Goal: Information Seeking & Learning: Compare options

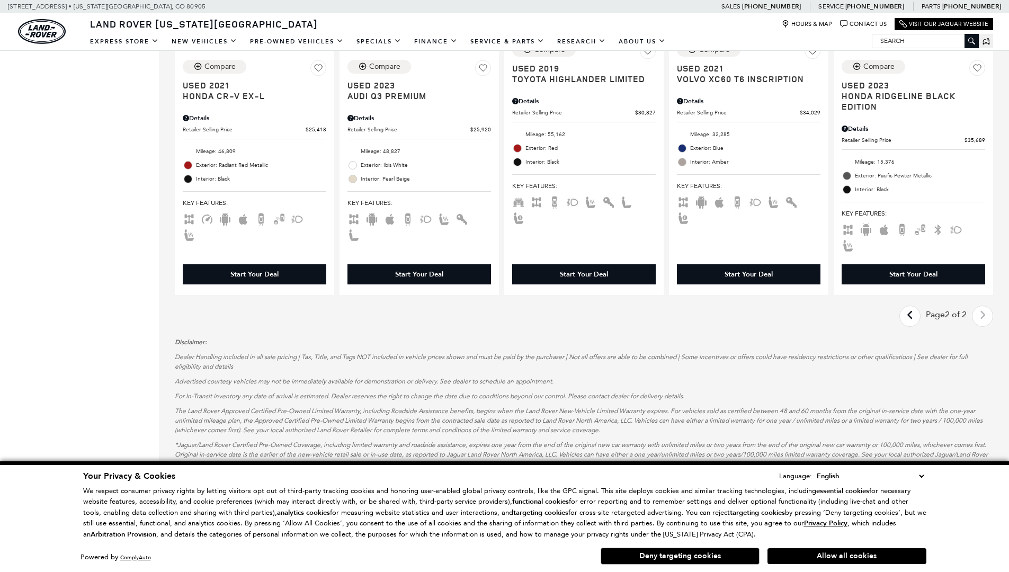
scroll to position [0, 1]
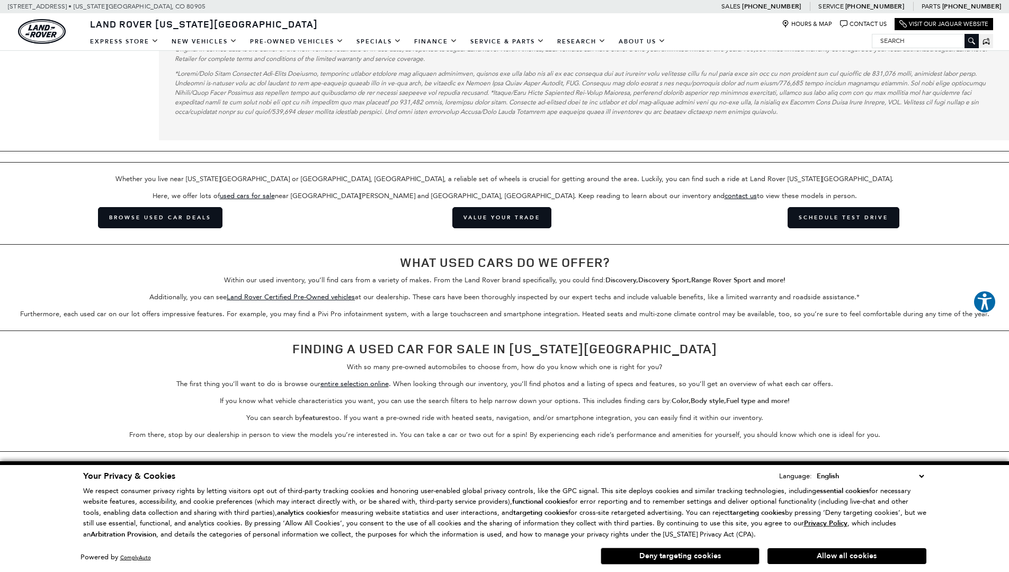
scroll to position [1970, 0]
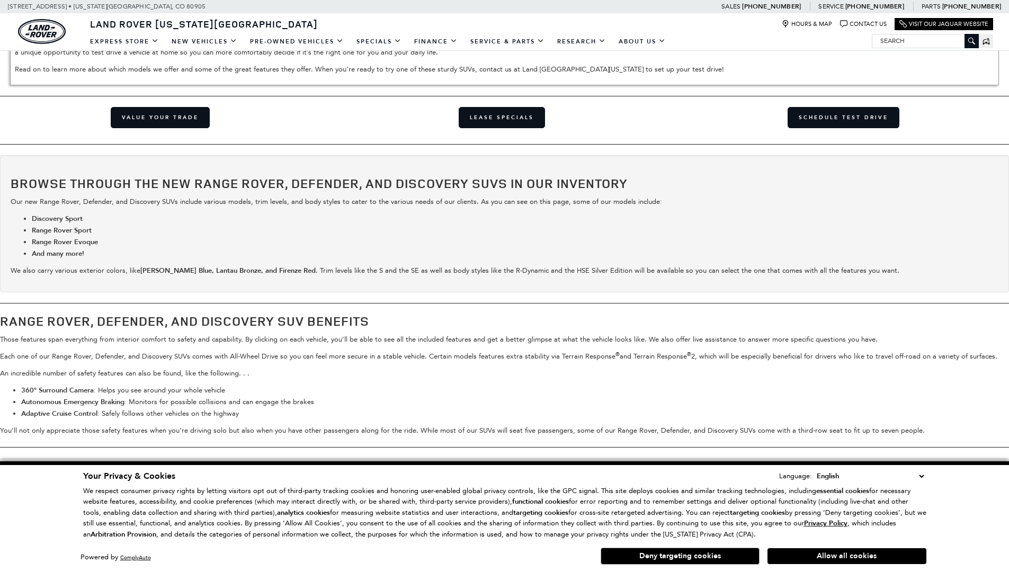
scroll to position [1763, 0]
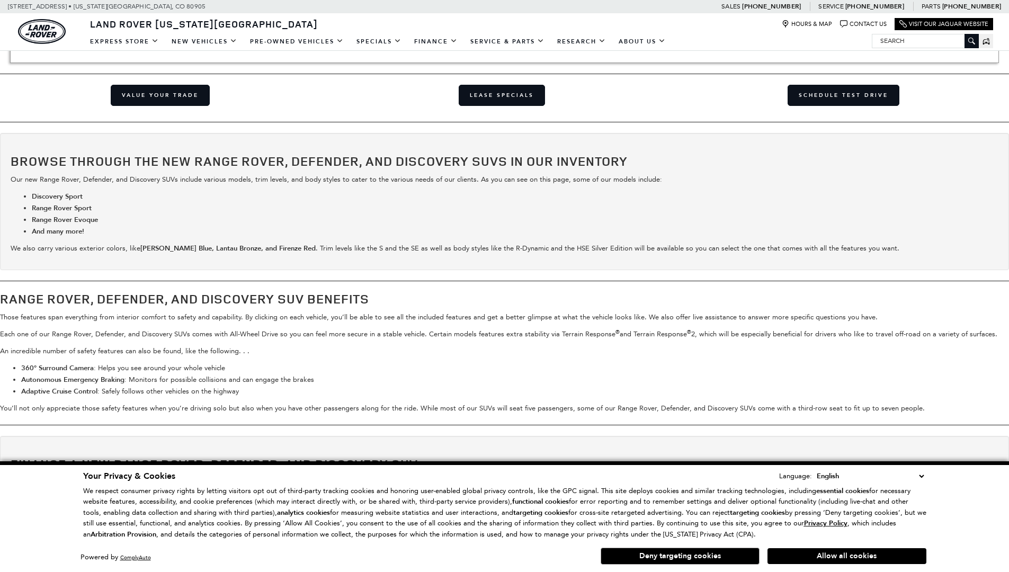
scroll to position [1775, 0]
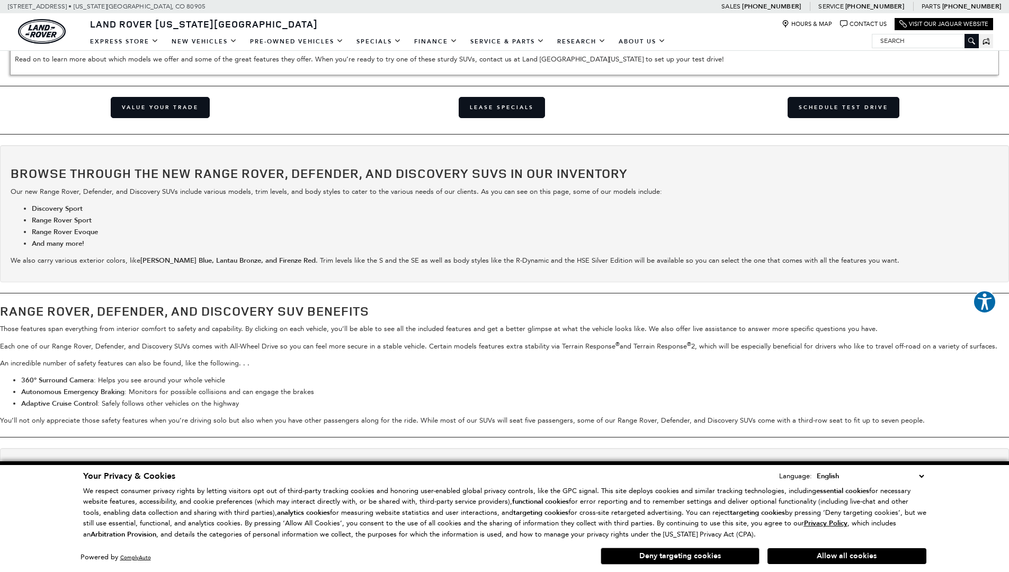
scroll to position [1841, 0]
